Goal: Information Seeking & Learning: Learn about a topic

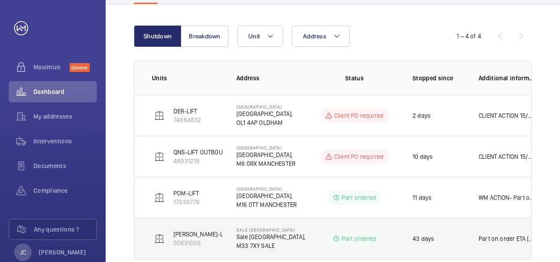
scroll to position [67, 0]
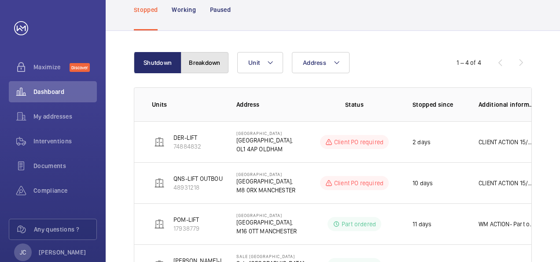
click at [202, 63] on button "Breakdown" at bounding box center [205, 62] width 48 height 21
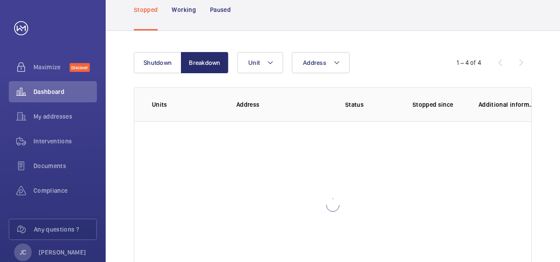
scroll to position [29, 0]
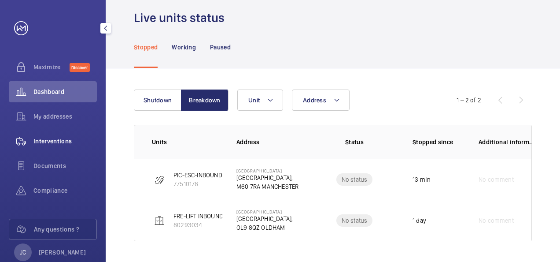
click at [45, 142] on span "Interventions" at bounding box center [64, 141] width 63 height 9
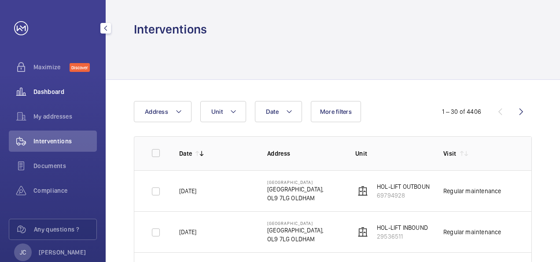
click at [49, 91] on span "Dashboard" at bounding box center [64, 91] width 63 height 9
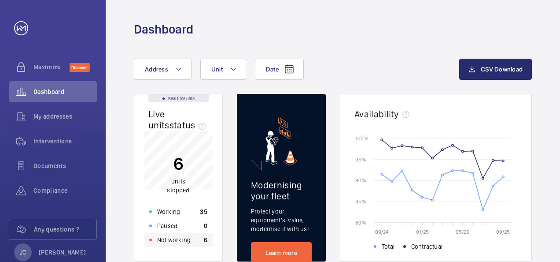
click at [162, 236] on p "Not working" at bounding box center [173, 239] width 33 height 9
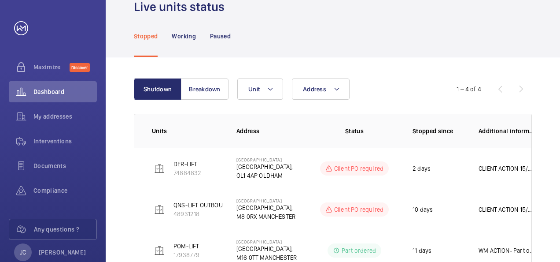
scroll to position [22, 0]
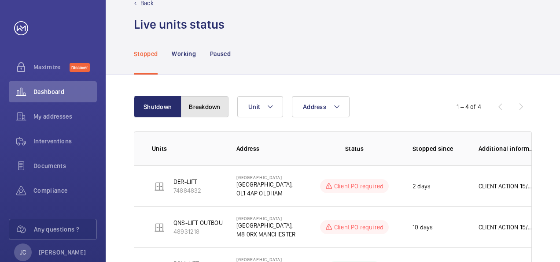
click at [197, 111] on button "Breakdown" at bounding box center [205, 106] width 48 height 21
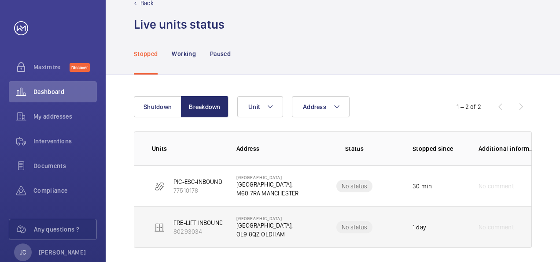
click at [201, 221] on p "FRE-LIFT INBOUND" at bounding box center [199, 222] width 50 height 9
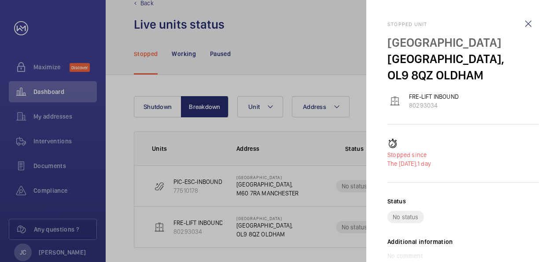
click at [116, 169] on div at bounding box center [280, 131] width 560 height 262
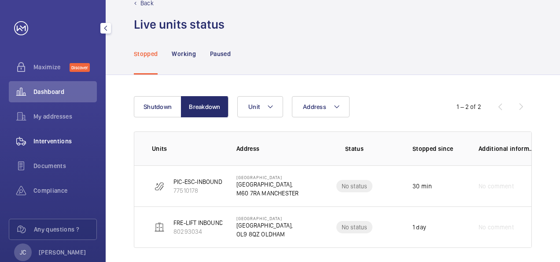
click at [67, 140] on span "Interventions" at bounding box center [64, 141] width 63 height 9
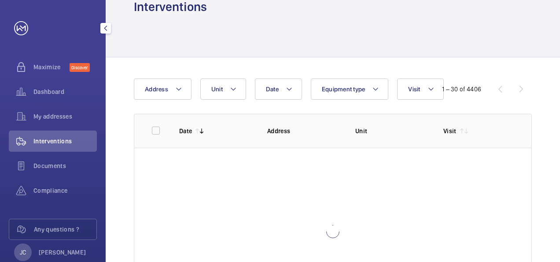
scroll to position [5, 0]
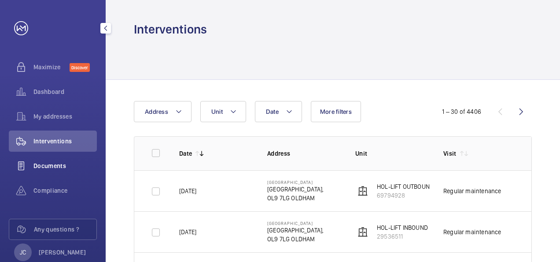
click at [48, 165] on span "Documents" at bounding box center [64, 165] width 63 height 9
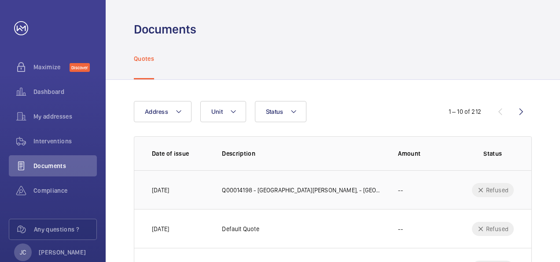
click at [163, 190] on p "[DATE]" at bounding box center [160, 189] width 17 height 9
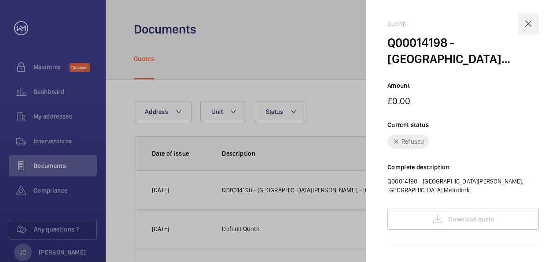
click at [529, 26] on wm-front-icon-button at bounding box center [528, 23] width 21 height 21
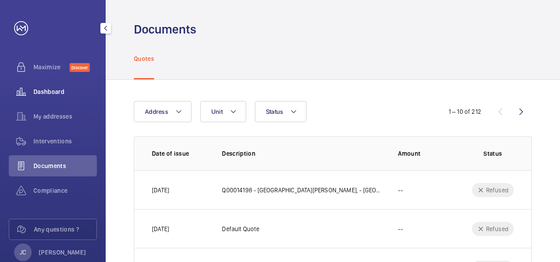
click at [43, 97] on div "Dashboard" at bounding box center [53, 91] width 88 height 21
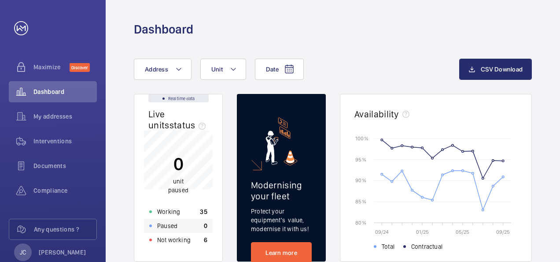
click at [176, 228] on p "Paused" at bounding box center [167, 225] width 20 height 9
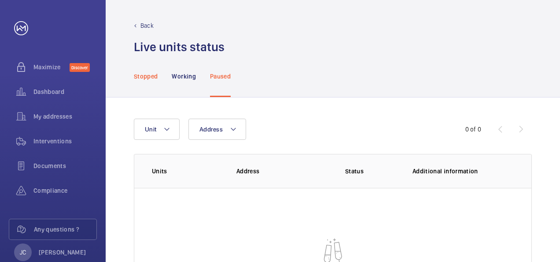
click at [148, 75] on p "Stopped" at bounding box center [146, 76] width 24 height 9
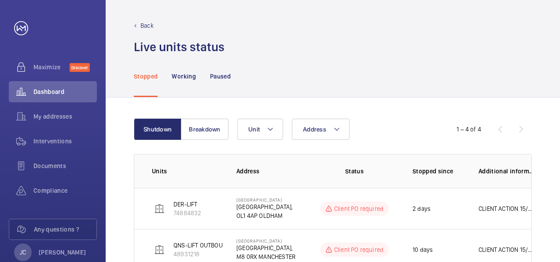
click at [126, 162] on div "Shutdown Breakdown Address Unit 1 – 4 of 4 Units Address Status Stopped since A…" at bounding box center [333, 235] width 455 height 276
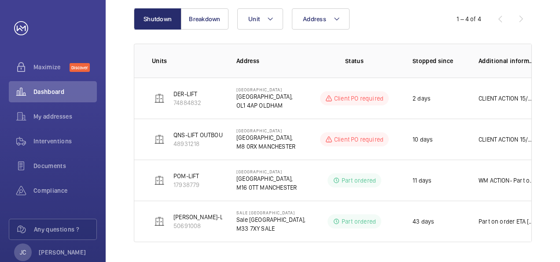
scroll to position [111, 0]
click at [212, 16] on button "Breakdown" at bounding box center [205, 18] width 48 height 21
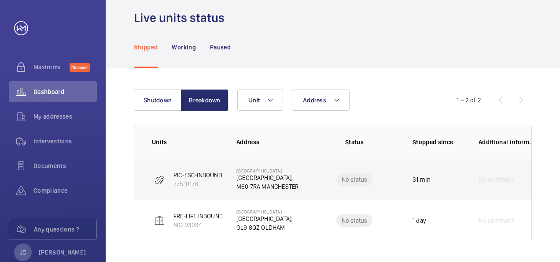
click at [250, 179] on p "[GEOGRAPHIC_DATA]," at bounding box center [268, 177] width 62 height 9
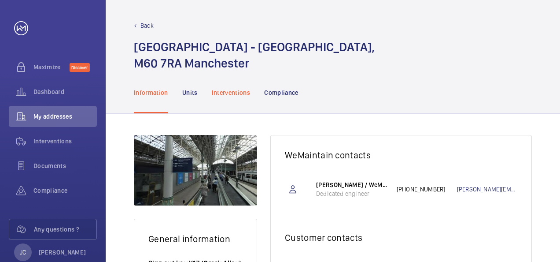
click at [233, 93] on p "Interventions" at bounding box center [231, 92] width 39 height 9
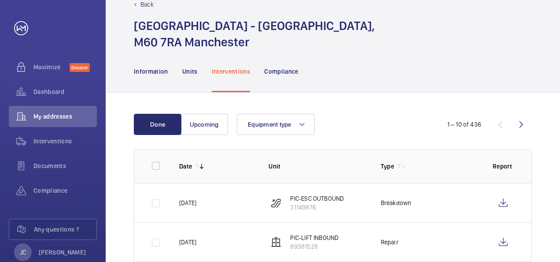
scroll to position [35, 0]
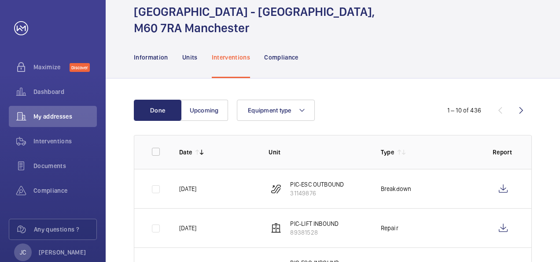
click at [147, 59] on p "Information" at bounding box center [151, 57] width 34 height 9
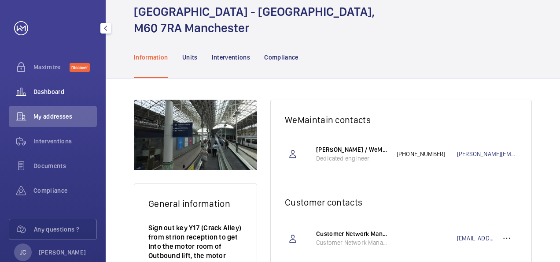
click at [41, 90] on span "Dashboard" at bounding box center [64, 91] width 63 height 9
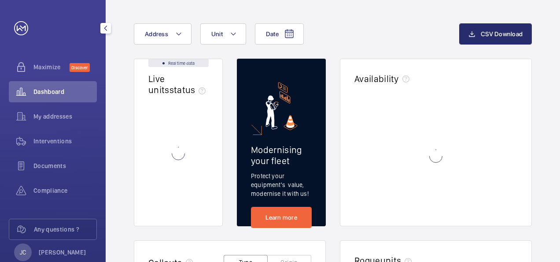
scroll to position [18, 0]
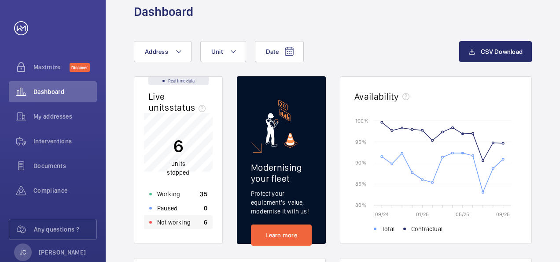
click at [185, 226] on p "Not working" at bounding box center [173, 222] width 33 height 9
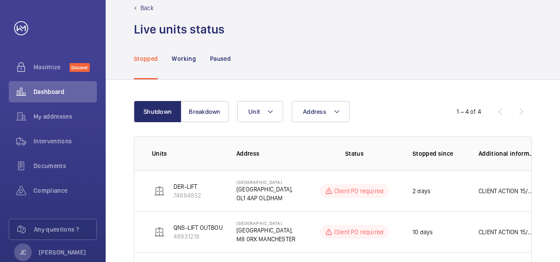
scroll to position [35, 0]
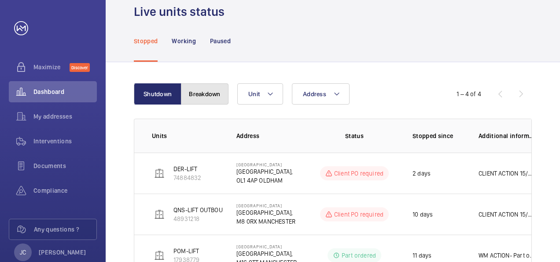
click at [203, 93] on button "Breakdown" at bounding box center [205, 93] width 48 height 21
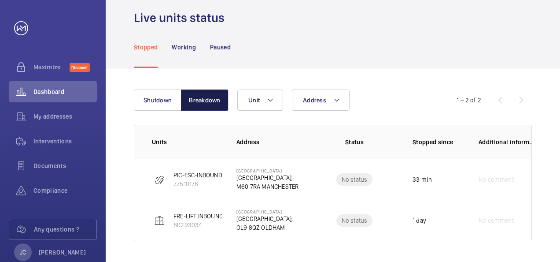
click at [203, 93] on button "Breakdown" at bounding box center [205, 99] width 48 height 21
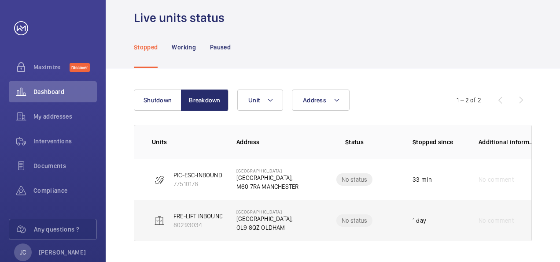
click at [260, 219] on p "[GEOGRAPHIC_DATA]," at bounding box center [265, 218] width 56 height 9
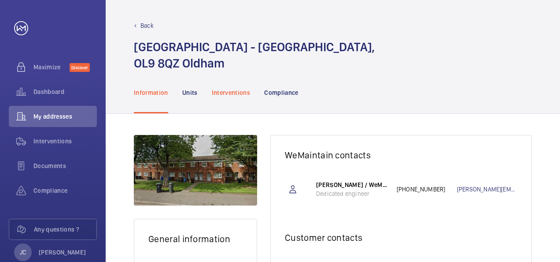
click at [233, 92] on p "Interventions" at bounding box center [231, 92] width 39 height 9
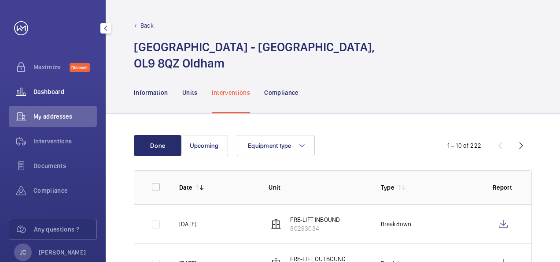
click at [47, 90] on span "Dashboard" at bounding box center [64, 91] width 63 height 9
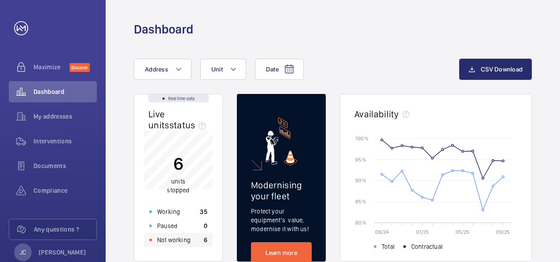
click at [173, 242] on p "Not working" at bounding box center [173, 239] width 33 height 9
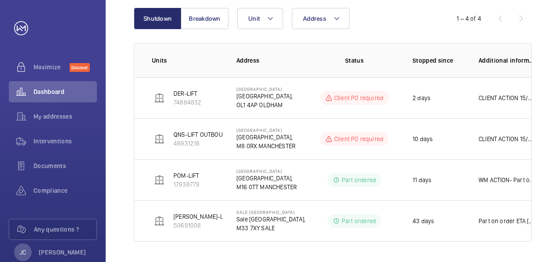
scroll to position [22, 0]
